Goal: Navigation & Orientation: Find specific page/section

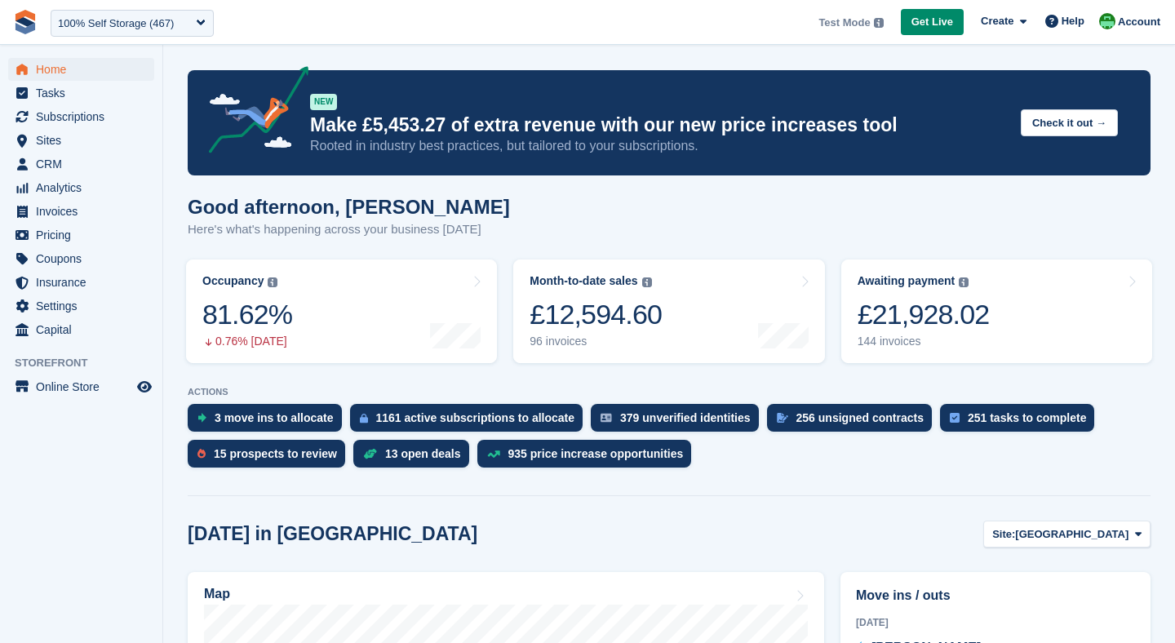
scroll to position [149, 0]
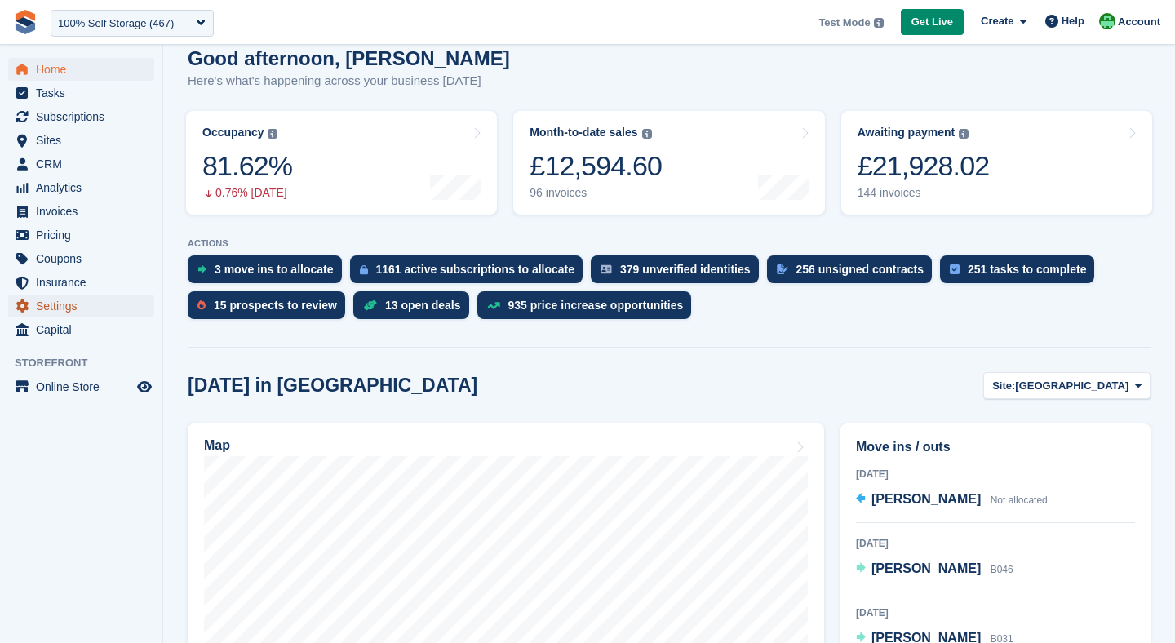
click at [46, 313] on span "Settings" at bounding box center [85, 306] width 98 height 23
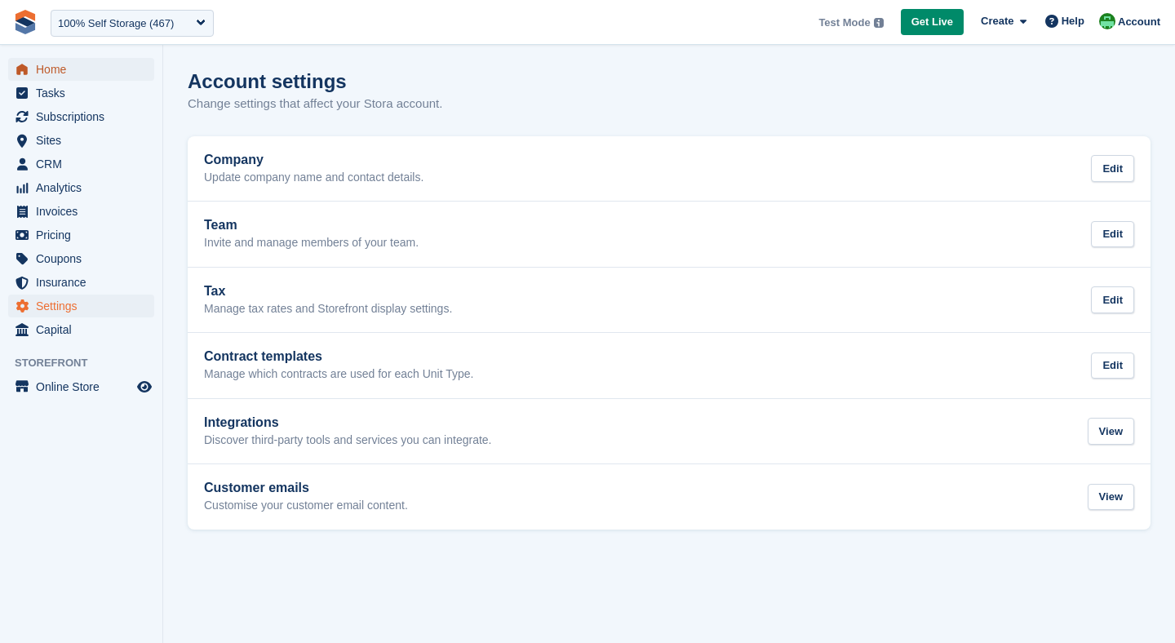
click at [52, 74] on span "Home" at bounding box center [85, 69] width 98 height 23
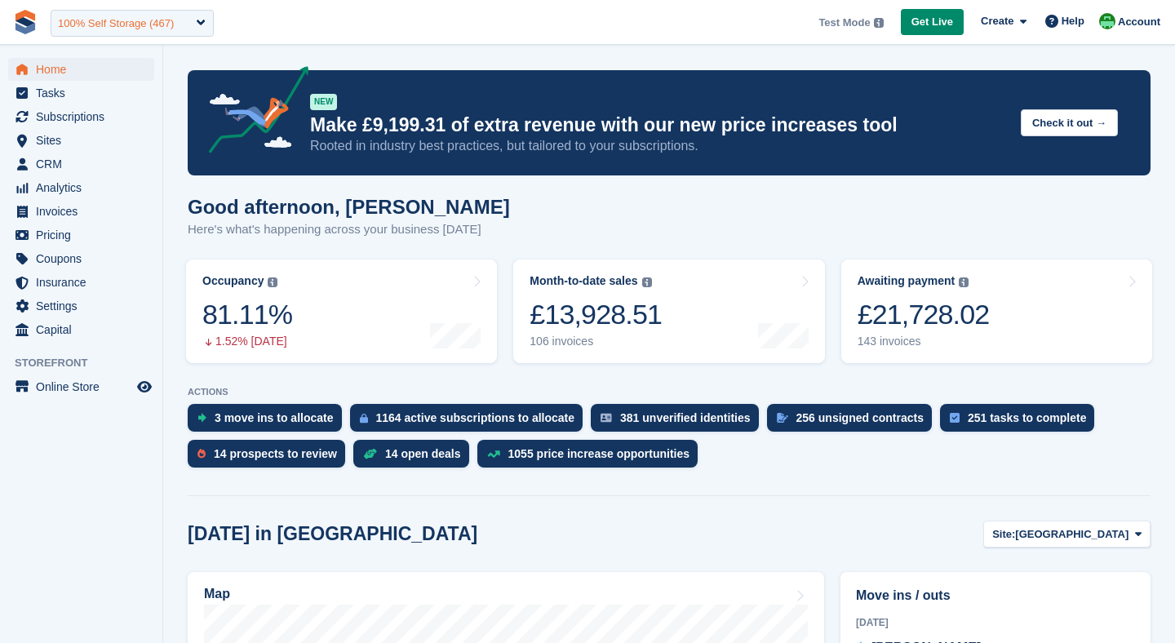
click at [142, 29] on div "100% Self Storage (467)" at bounding box center [116, 24] width 116 height 16
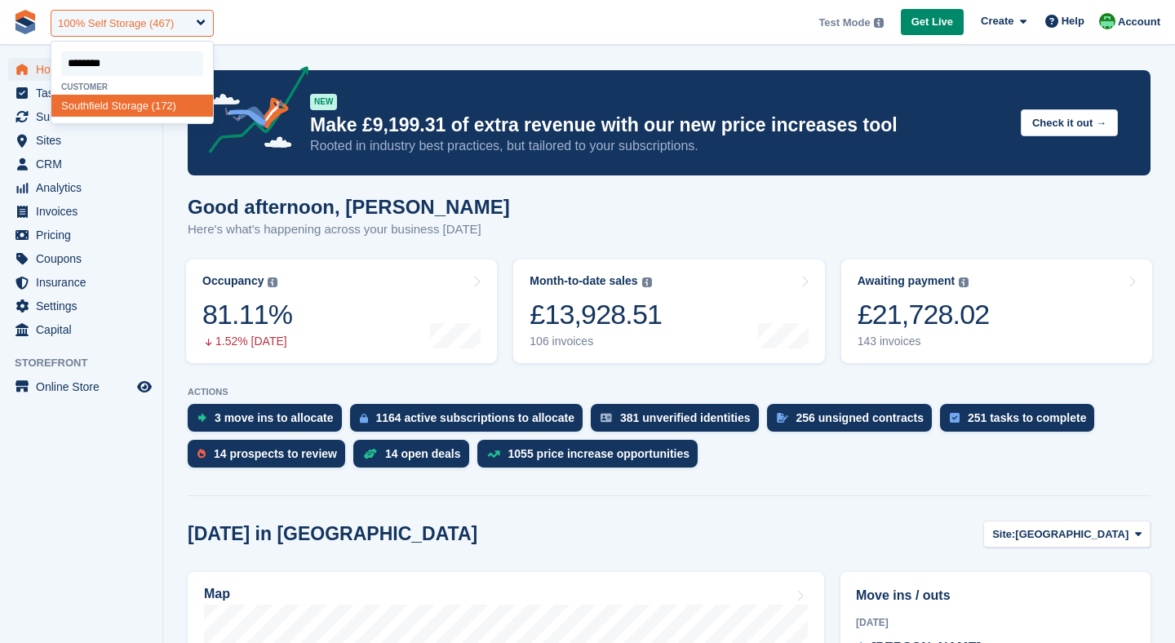
type input "*********"
click at [123, 97] on div "Southfiel d Storage (172)" at bounding box center [132, 106] width 162 height 22
select select "***"
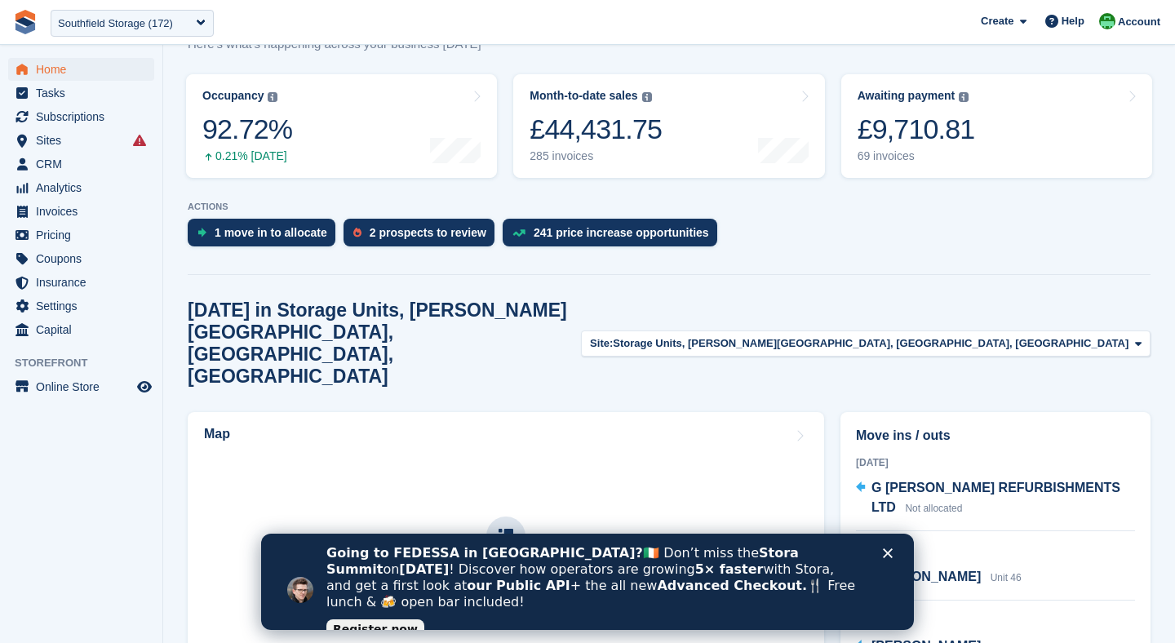
scroll to position [191, 0]
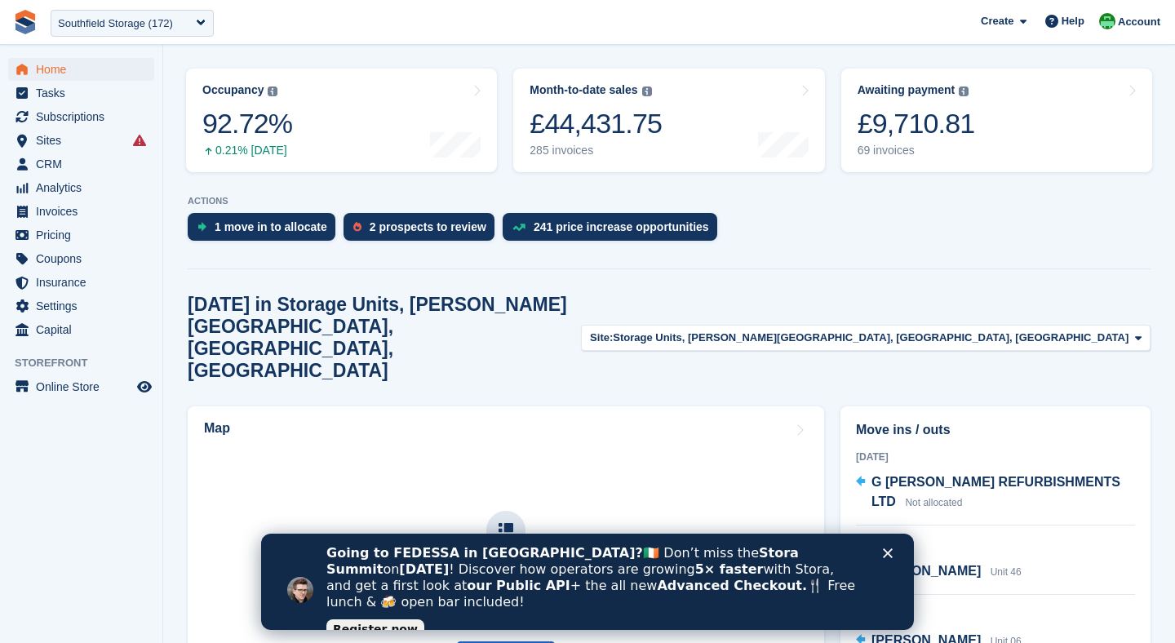
click at [889, 557] on icon "Close" at bounding box center [888, 554] width 10 height 10
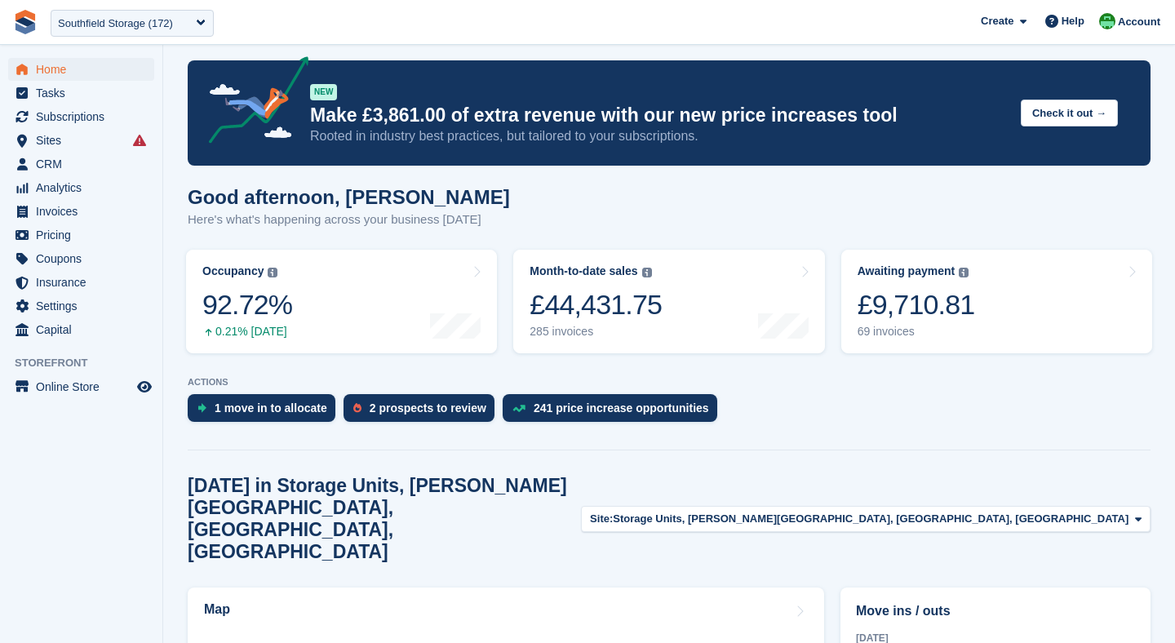
scroll to position [0, 0]
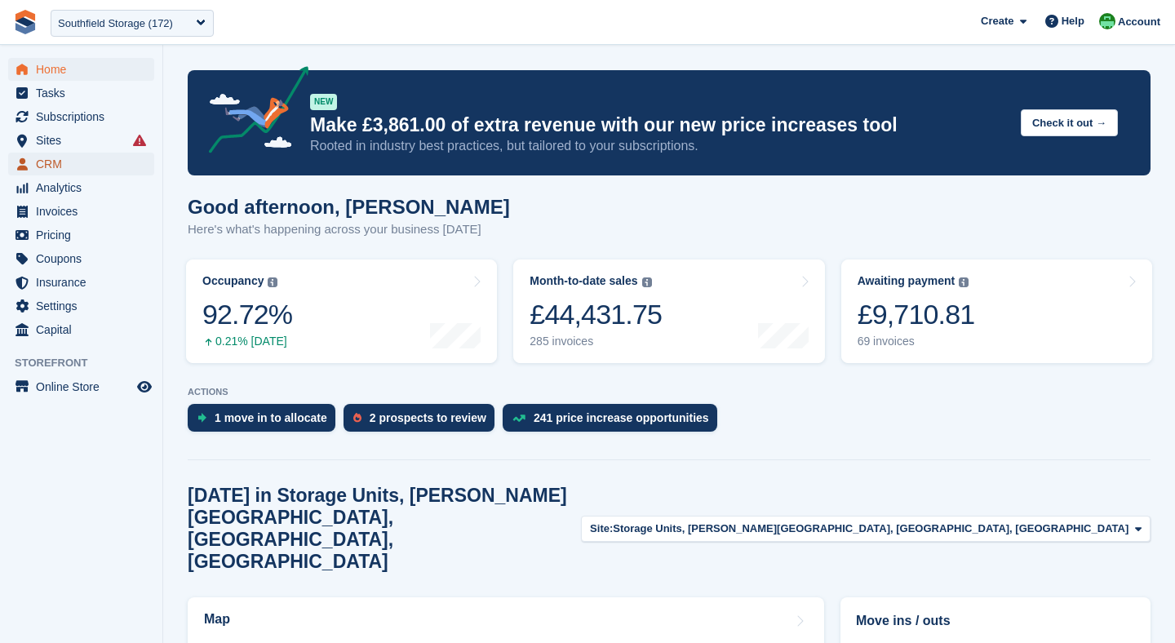
click at [64, 153] on span "CRM" at bounding box center [85, 164] width 98 height 23
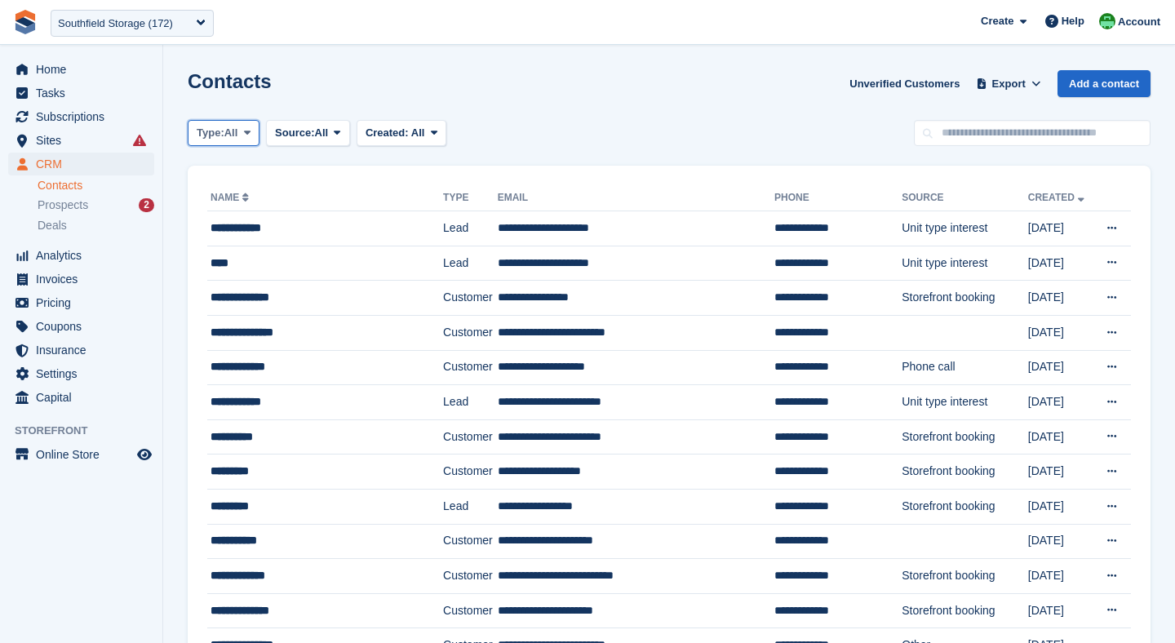
click at [224, 137] on span "Type:" at bounding box center [211, 133] width 28 height 16
click at [242, 235] on link "Customer" at bounding box center [266, 229] width 142 height 29
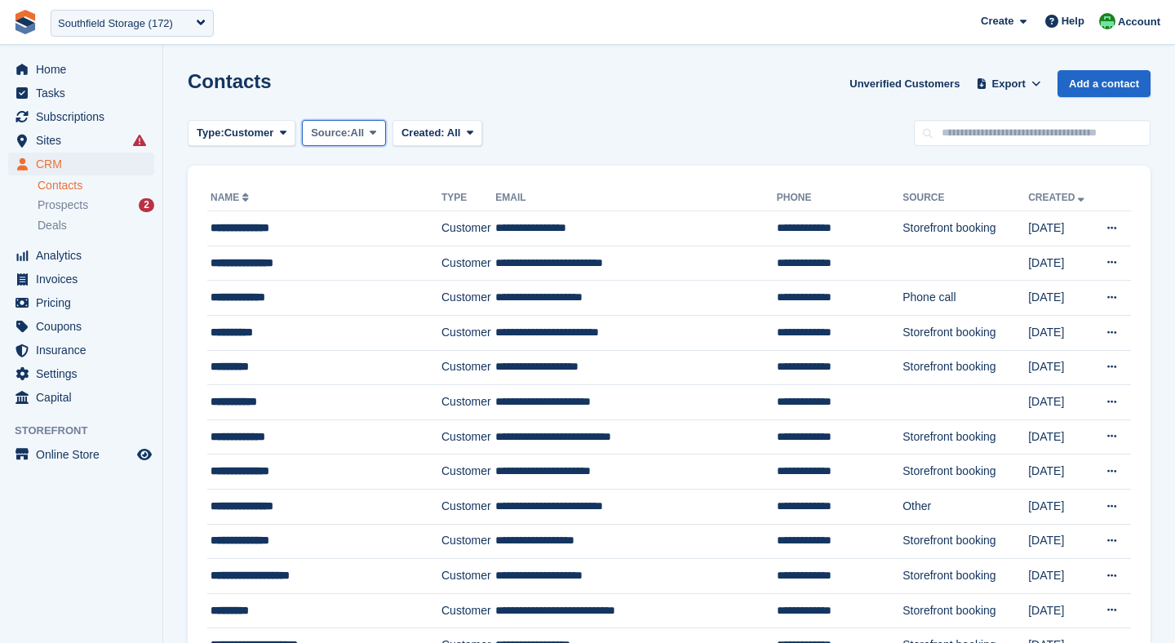
click at [341, 131] on span "Source:" at bounding box center [330, 133] width 39 height 16
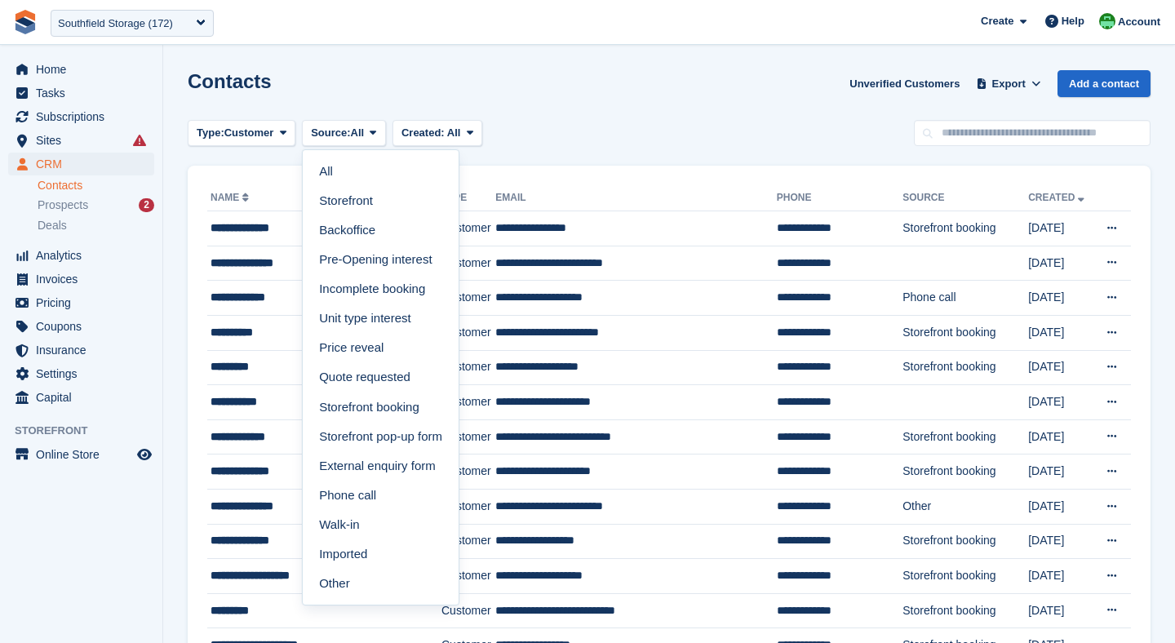
click at [365, 109] on div "Contacts Unverified Customers Export Export Contacts Export a CSV of all Contac…" at bounding box center [669, 93] width 963 height 47
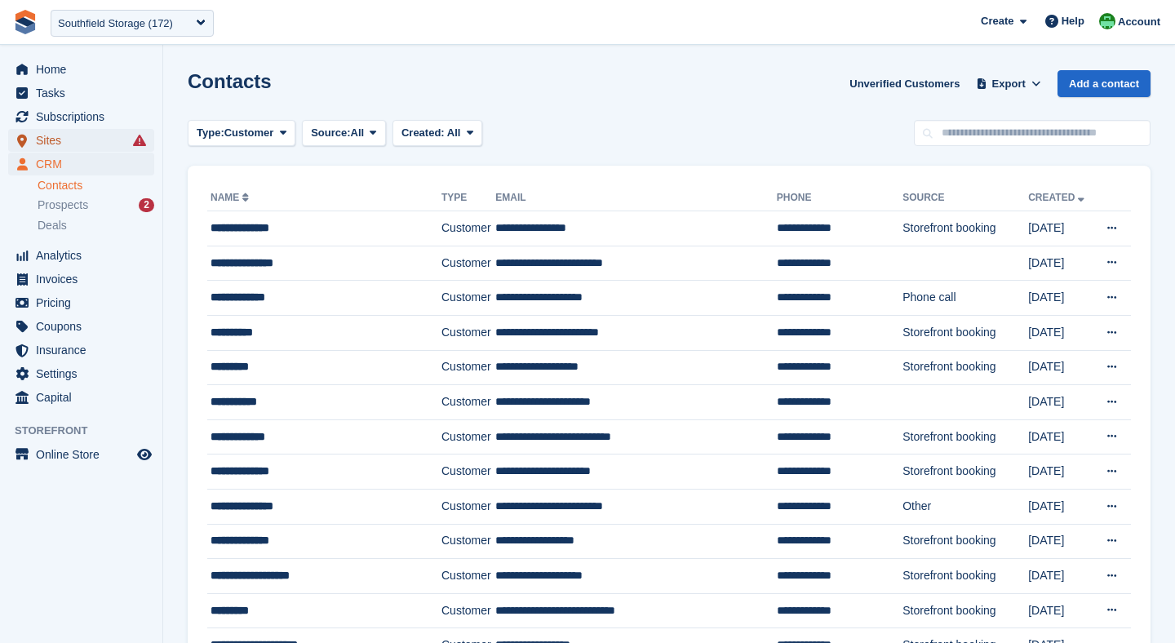
click at [47, 134] on span "Sites" at bounding box center [85, 140] width 98 height 23
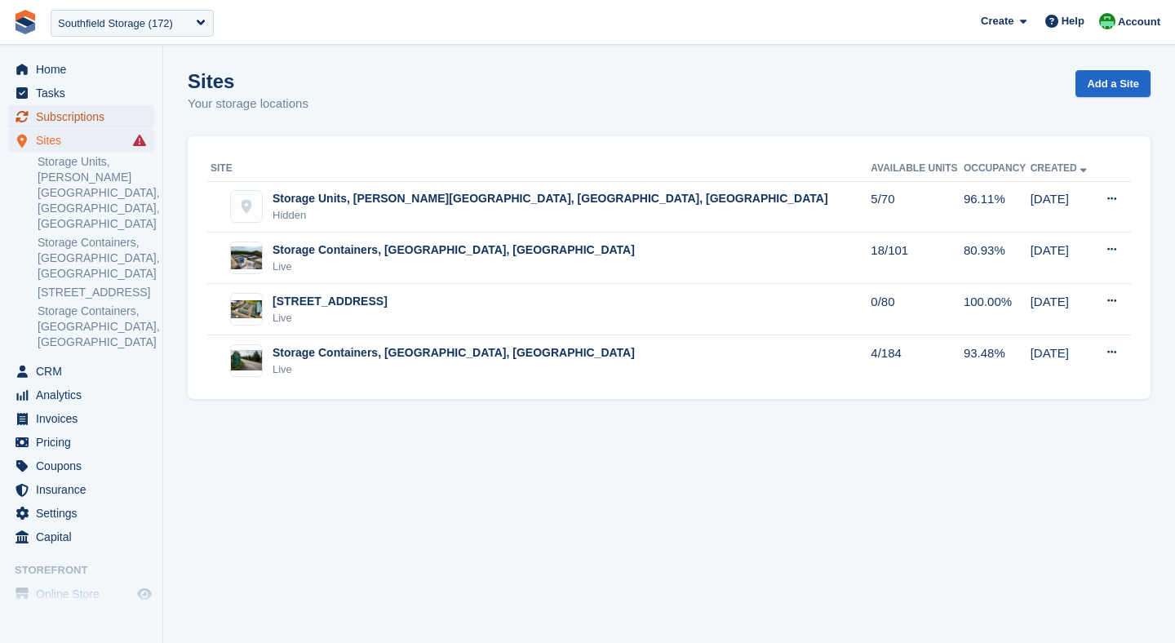
click at [51, 113] on span "Subscriptions" at bounding box center [85, 116] width 98 height 23
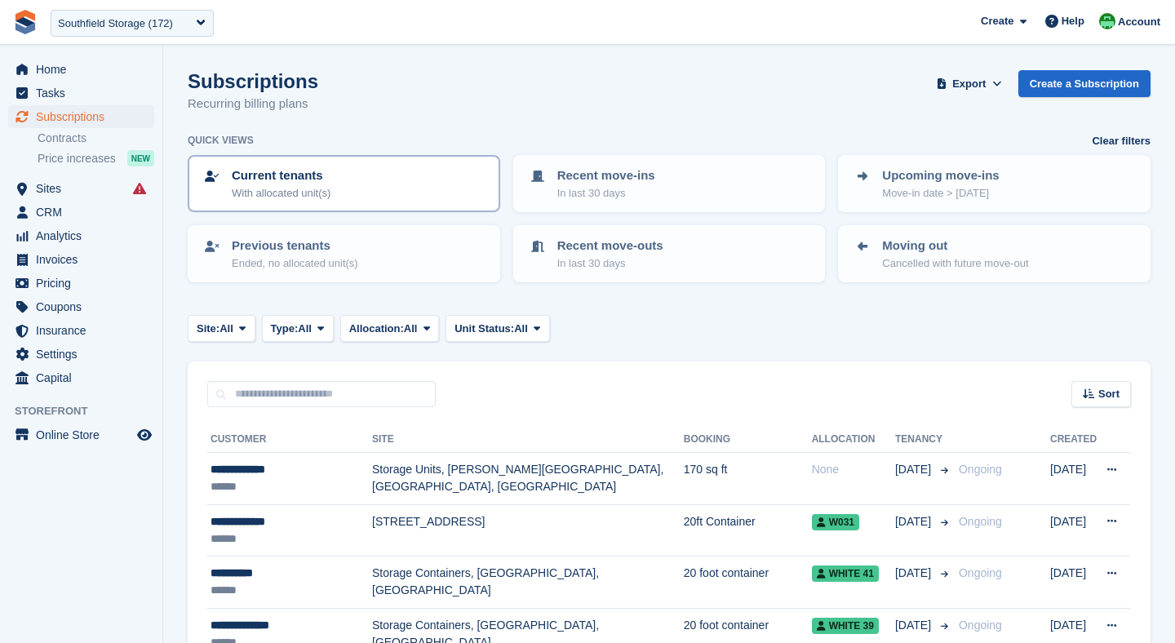
click at [331, 189] on p "With allocated unit(s)" at bounding box center [281, 193] width 99 height 16
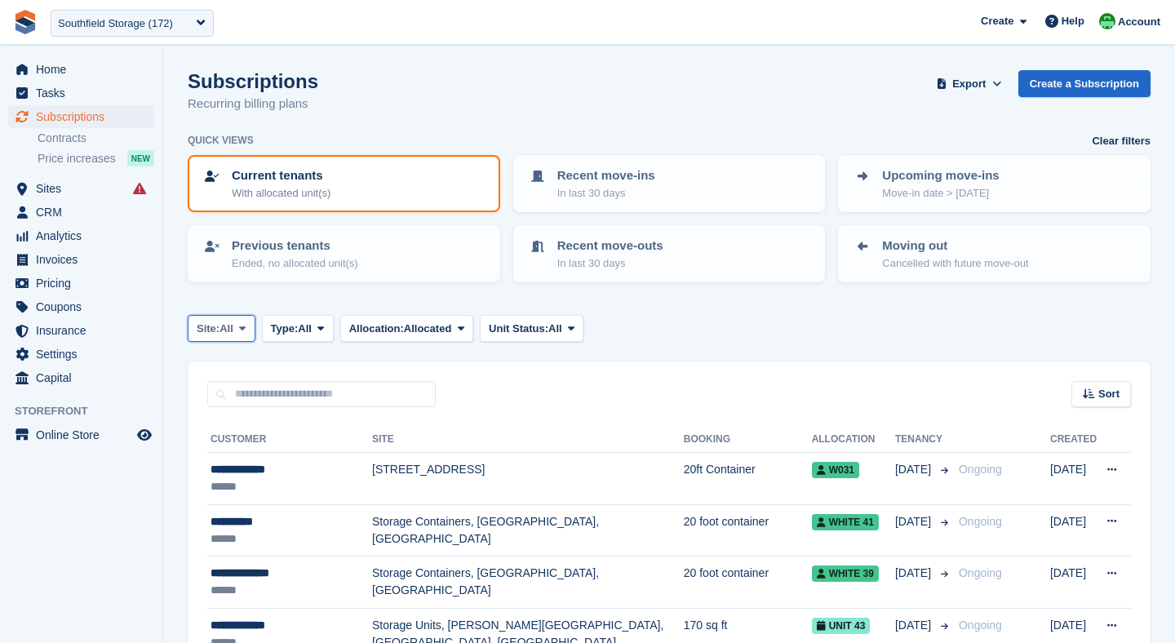
click at [233, 335] on span "All" at bounding box center [227, 329] width 14 height 16
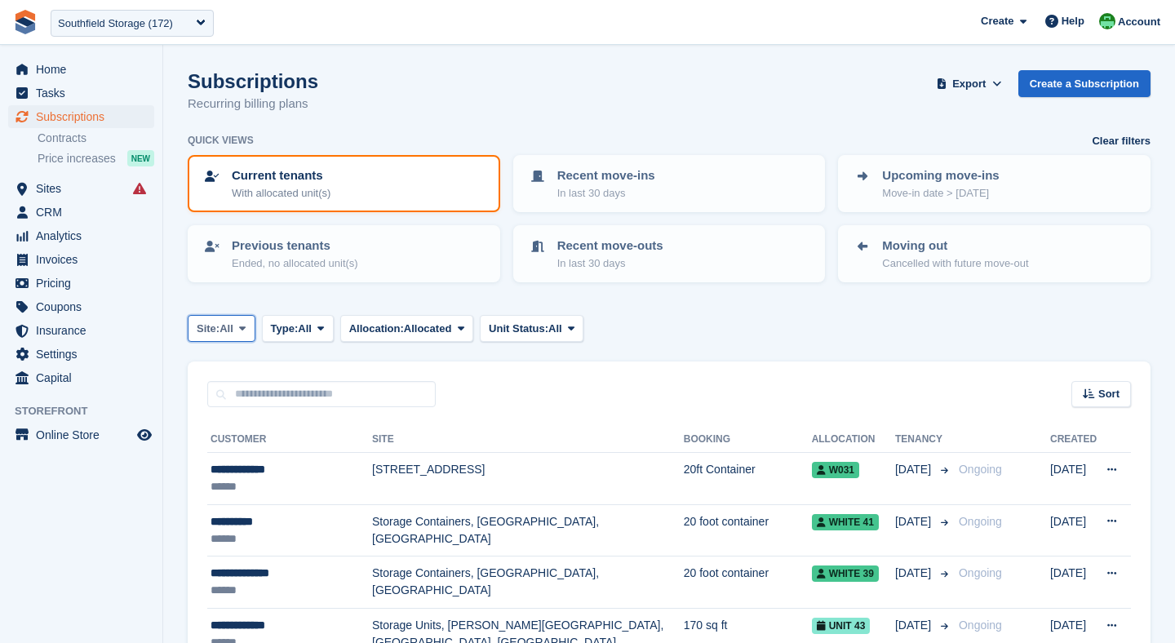
click at [232, 335] on span "All" at bounding box center [227, 329] width 14 height 16
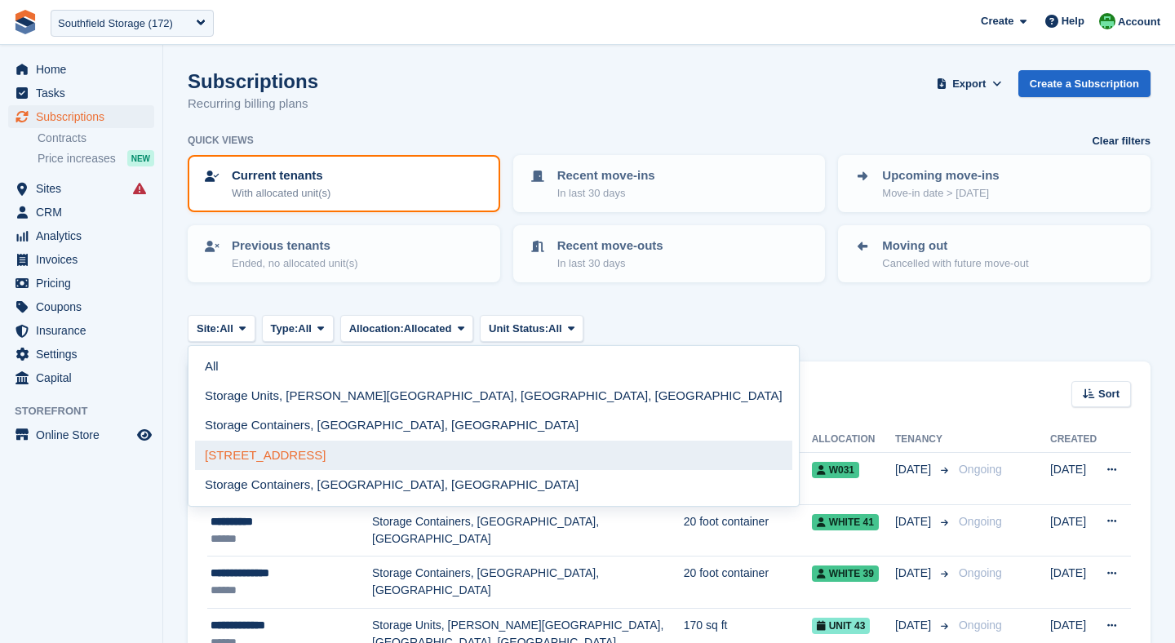
click at [258, 456] on link "[STREET_ADDRESS]" at bounding box center [493, 455] width 597 height 29
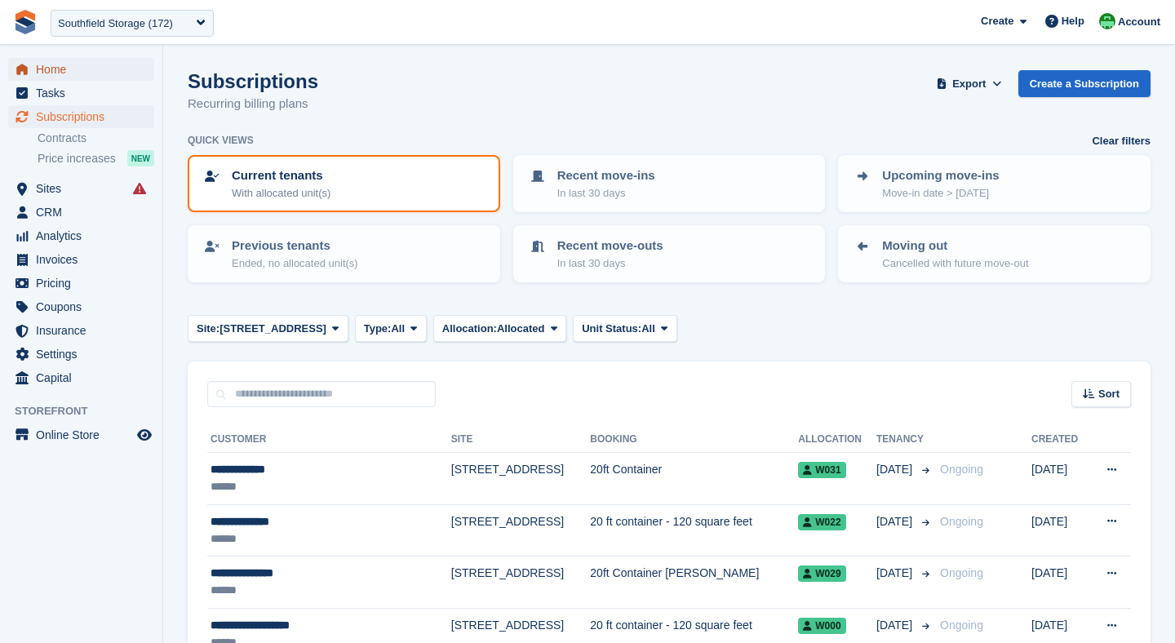
click at [47, 73] on span "Home" at bounding box center [85, 69] width 98 height 23
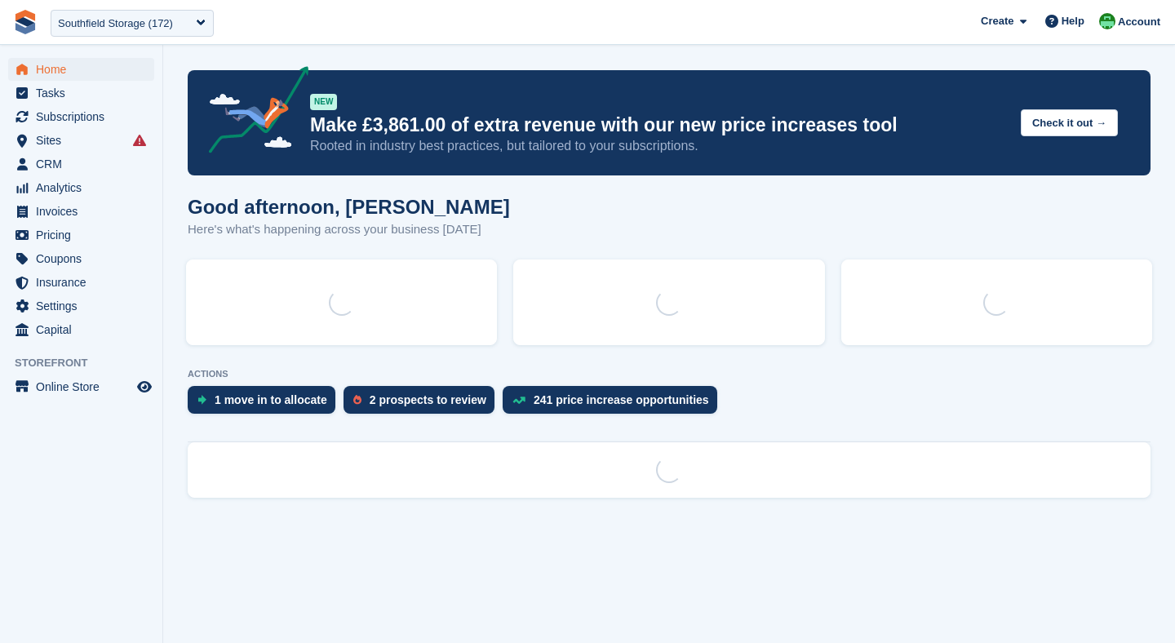
click at [100, 26] on div "Southfield Storage (172)" at bounding box center [115, 24] width 115 height 16
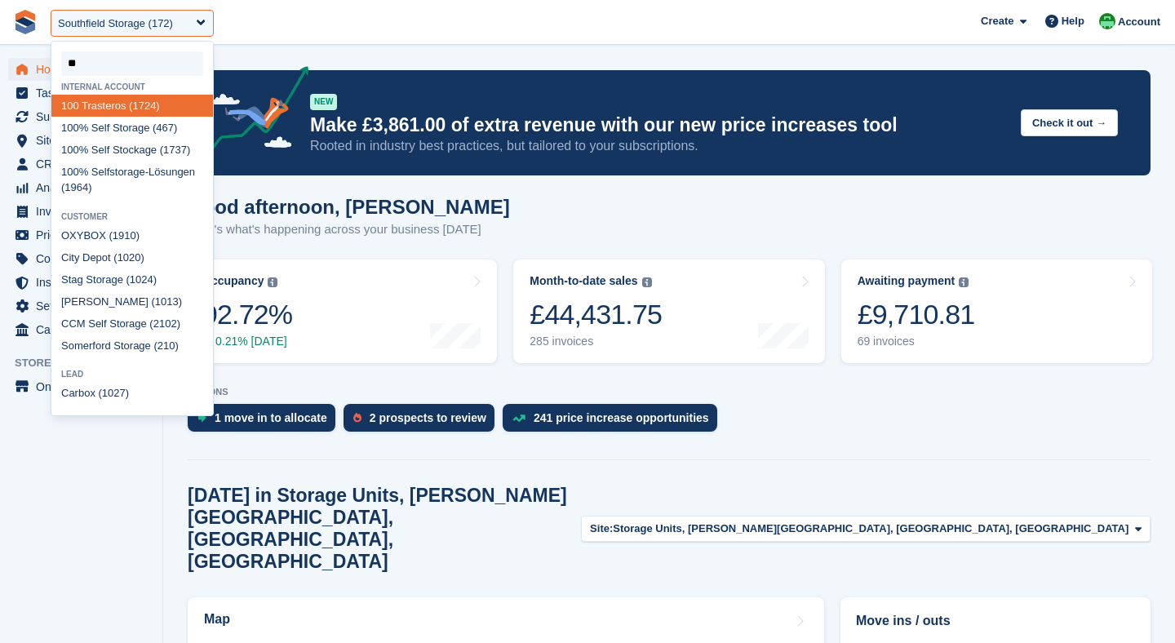
type input "***"
click at [106, 121] on div "100 % Self Storage (467)" at bounding box center [132, 128] width 162 height 22
select select "***"
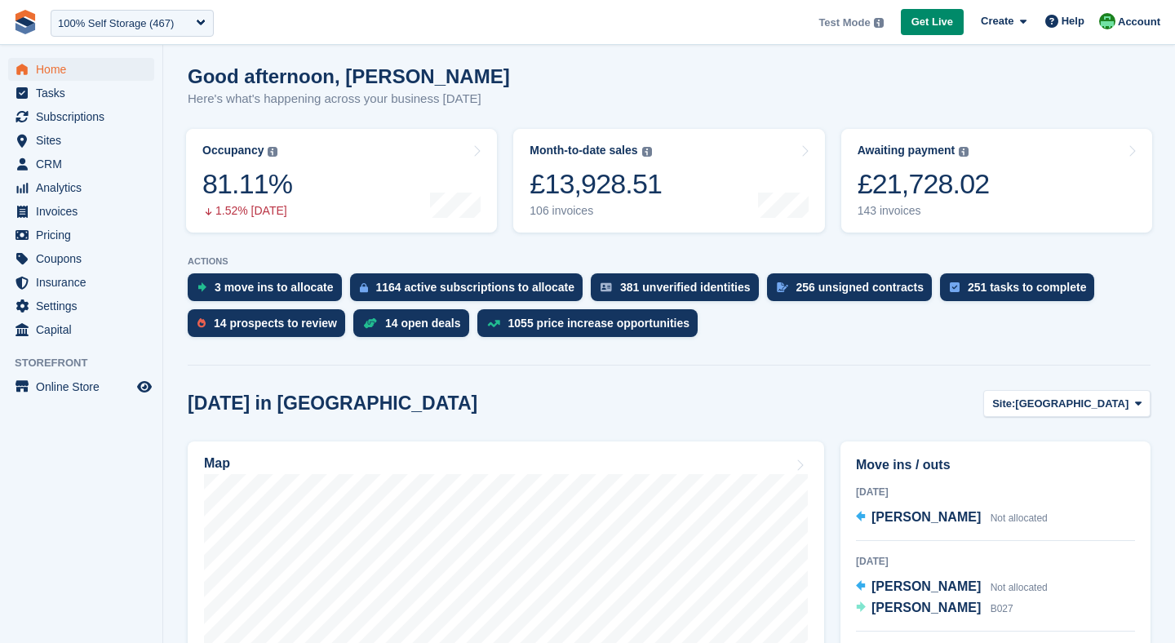
scroll to position [135, 0]
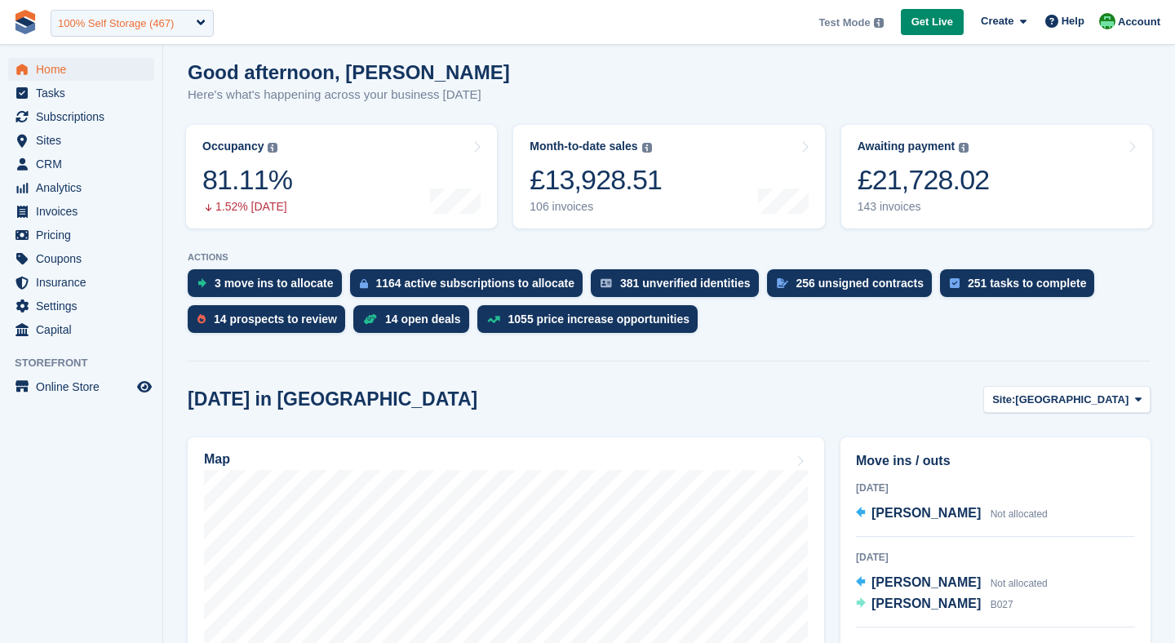
click at [119, 29] on div "100% Self Storage (467)" at bounding box center [116, 24] width 116 height 16
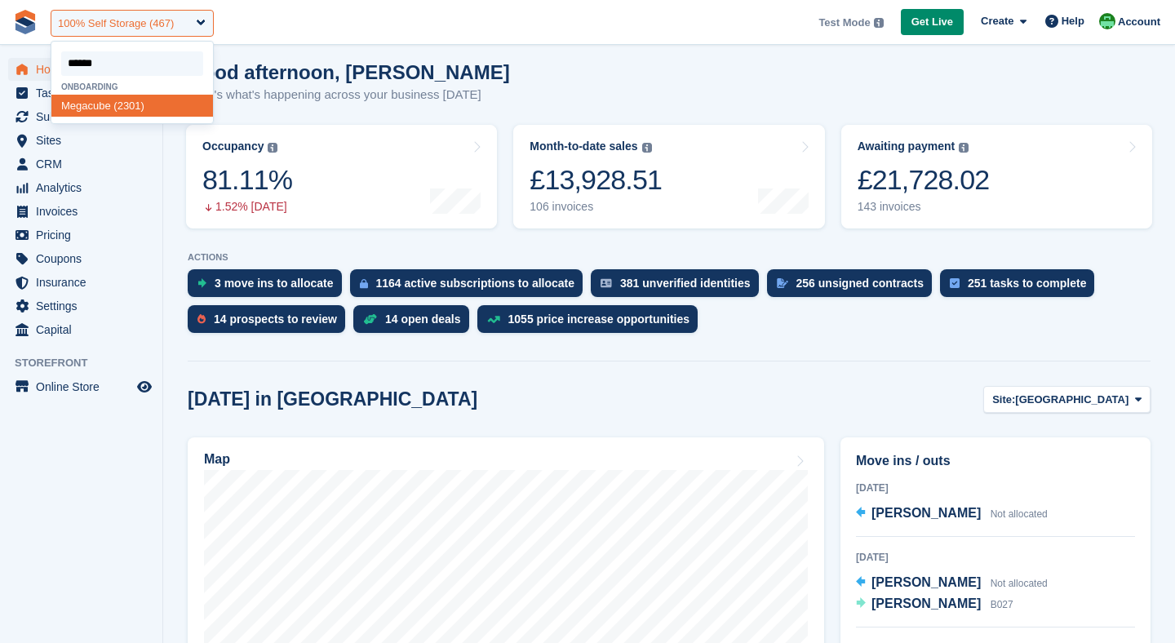
type input "*******"
click at [104, 102] on span "Megacub" at bounding box center [82, 106] width 43 height 12
select select "****"
